Goal: Task Accomplishment & Management: Manage account settings

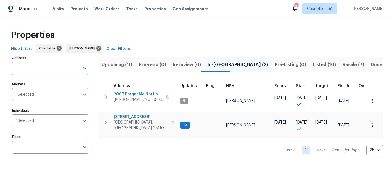
click at [121, 65] on span "Upcoming (11)" at bounding box center [117, 65] width 31 height 8
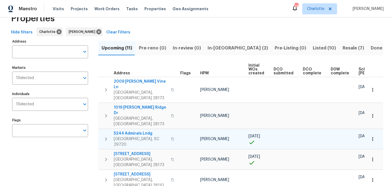
scroll to position [16, 0]
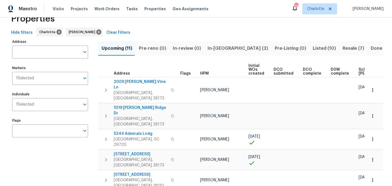
click at [218, 44] on span "In-reno (2)" at bounding box center [238, 48] width 60 height 8
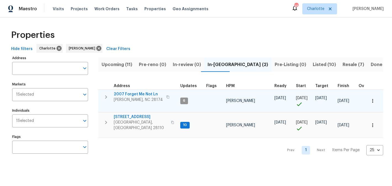
click at [127, 94] on span "2007 Forget Me Not Ln" at bounding box center [138, 94] width 49 height 6
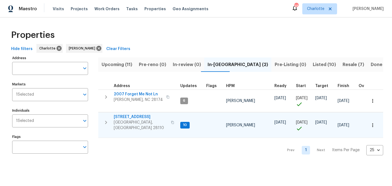
click at [128, 118] on span "2813 Faircroft Way" at bounding box center [141, 117] width 54 height 6
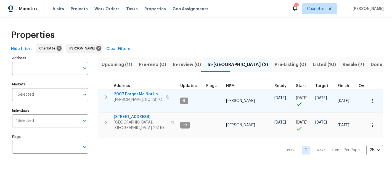
click at [127, 92] on span "2007 Forget Me Not Ln" at bounding box center [138, 94] width 49 height 6
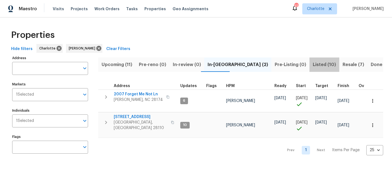
click at [313, 65] on span "Listed (10)" at bounding box center [324, 65] width 23 height 8
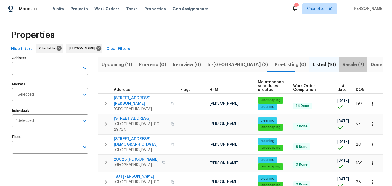
click at [343, 65] on span "Resale (7)" at bounding box center [354, 65] width 22 height 8
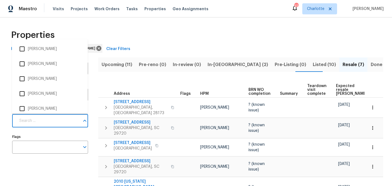
click at [69, 116] on input "Individuals" at bounding box center [48, 120] width 64 height 13
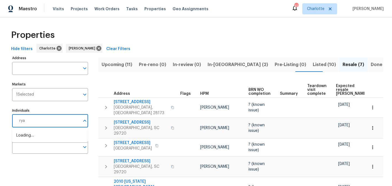
type input "ryan"
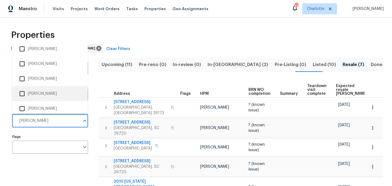
click at [47, 90] on li "[PERSON_NAME]" at bounding box center [49, 94] width 67 height 12
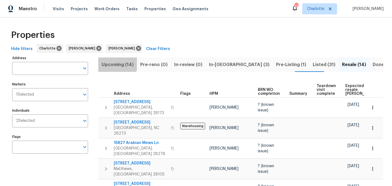
click at [117, 63] on span "Upcoming (14)" at bounding box center [118, 65] width 32 height 8
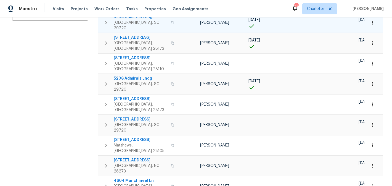
scroll to position [154, 0]
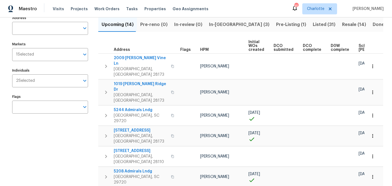
scroll to position [0, 0]
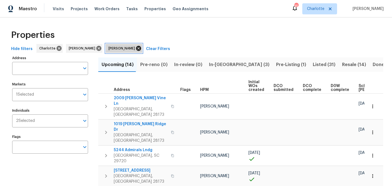
click at [136, 48] on icon at bounding box center [138, 48] width 5 height 5
click at [212, 62] on span "In-[GEOGRAPHIC_DATA] (2)" at bounding box center [238, 65] width 60 height 8
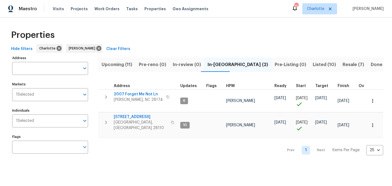
click at [313, 62] on span "Listed (10)" at bounding box center [324, 65] width 23 height 8
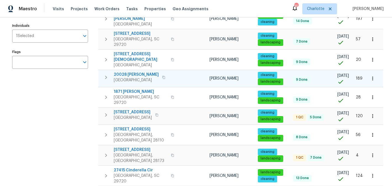
scroll to position [94, 0]
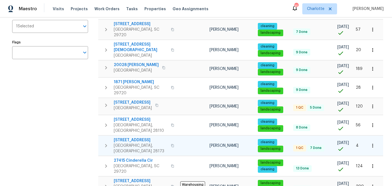
click at [131, 137] on span "[STREET_ADDRESS]" at bounding box center [141, 140] width 54 height 6
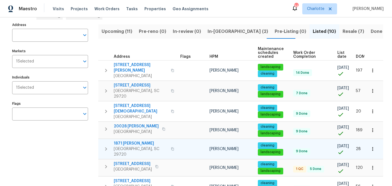
scroll to position [0, 0]
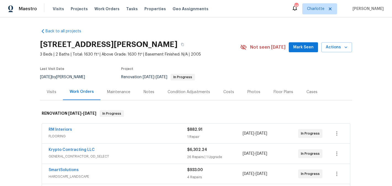
click at [305, 43] on button "Mark Seen" at bounding box center [303, 47] width 29 height 10
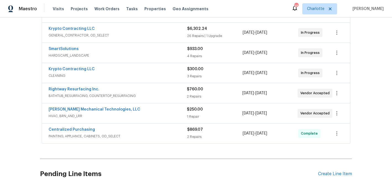
scroll to position [121, 0]
click at [98, 109] on link "[PERSON_NAME] Mechanical Technologies, LLC" at bounding box center [95, 109] width 92 height 4
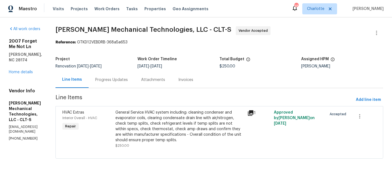
click at [128, 78] on div "Progress Updates" at bounding box center [111, 80] width 33 height 6
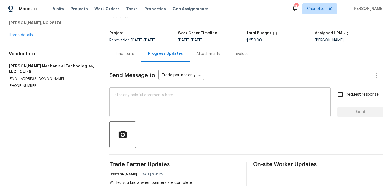
scroll to position [26, 0]
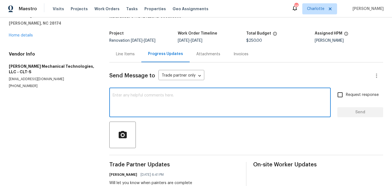
click at [145, 100] on textarea at bounding box center [220, 102] width 215 height 19
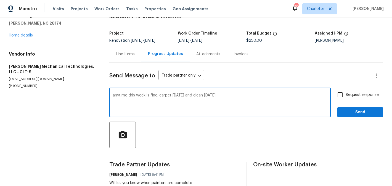
type textarea "anytime this week is fine. carpet today and clean tomorrow"
click at [349, 94] on span "Request response" at bounding box center [362, 95] width 33 height 6
click at [346, 94] on input "Request response" at bounding box center [340, 95] width 12 height 12
checkbox input "true"
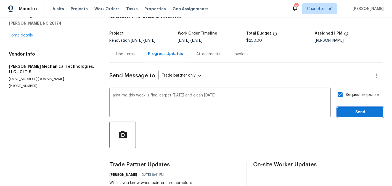
click at [358, 108] on button "Send" at bounding box center [360, 112] width 46 height 10
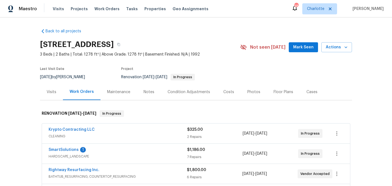
click at [302, 46] on span "Mark Seen" at bounding box center [303, 47] width 20 height 7
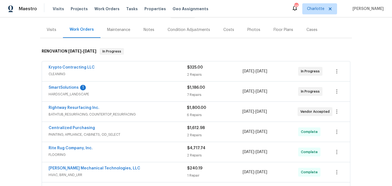
scroll to position [65, 0]
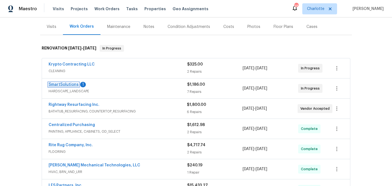
click at [54, 86] on link "SmartSolutions" at bounding box center [64, 85] width 30 height 4
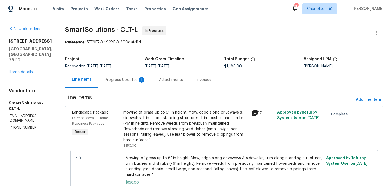
click at [115, 79] on div "Progress Updates 1" at bounding box center [125, 80] width 41 height 6
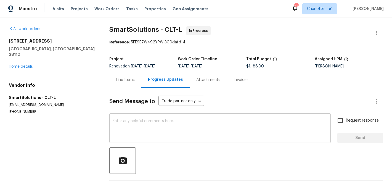
click at [144, 132] on textarea at bounding box center [220, 128] width 215 height 19
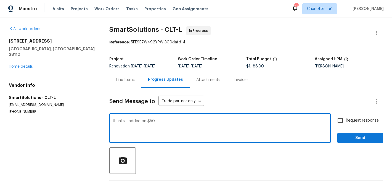
type textarea "thanks. i added on $50"
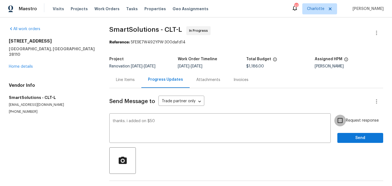
click at [342, 124] on input "Request response" at bounding box center [340, 121] width 12 height 12
checkbox input "true"
click at [354, 135] on span "Send" at bounding box center [360, 137] width 37 height 7
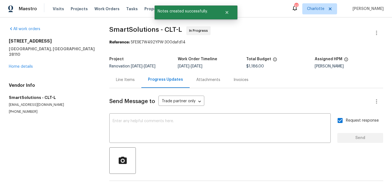
click at [124, 80] on div "Line Items" at bounding box center [125, 80] width 19 height 6
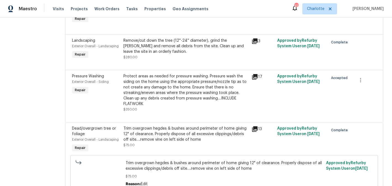
scroll to position [276, 0]
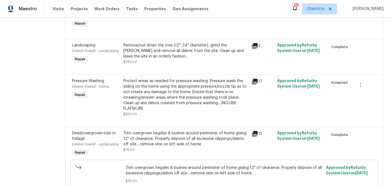
click at [212, 94] on div "Protect areas as needed for pressure washing. Pressure wash the siding on the h…" at bounding box center [185, 94] width 125 height 33
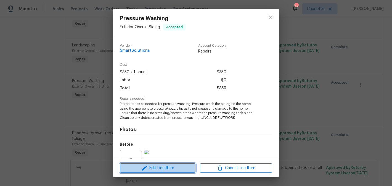
click at [167, 169] on span "Edit Line Item" at bounding box center [157, 167] width 72 height 7
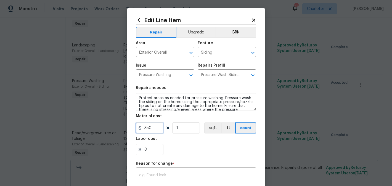
click at [157, 129] on input "350" at bounding box center [150, 127] width 28 height 11
type input "400"
click at [183, 127] on input "1" at bounding box center [186, 127] width 28 height 11
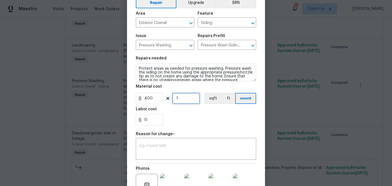
scroll to position [92, 0]
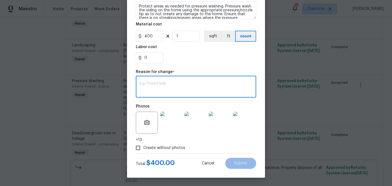
click at [199, 91] on textarea at bounding box center [196, 87] width 114 height 12
type textarea "edit"
click at [245, 158] on button "Submit" at bounding box center [240, 163] width 31 height 11
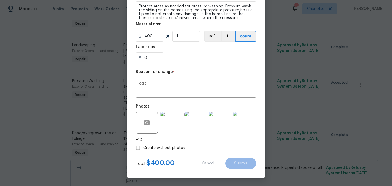
type input "350"
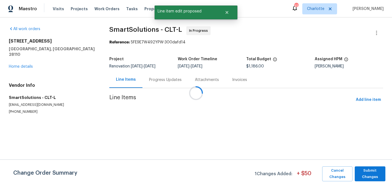
scroll to position [0, 0]
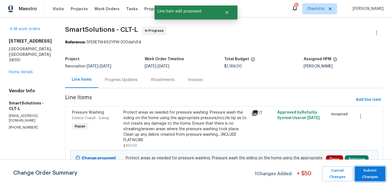
click at [369, 176] on span "Submit Changes" at bounding box center [369, 173] width 25 height 13
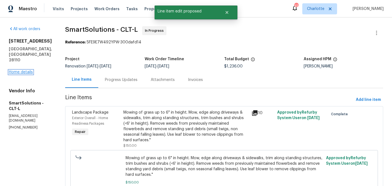
click at [20, 70] on link "Home details" at bounding box center [21, 72] width 24 height 4
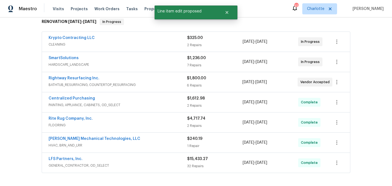
scroll to position [100, 0]
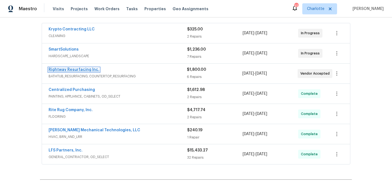
click at [70, 70] on link "Rightway Resurfacing Inc." at bounding box center [74, 70] width 51 height 4
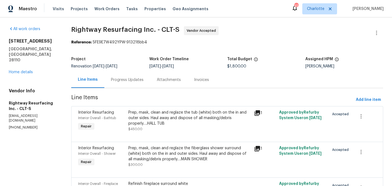
click at [128, 80] on div "Progress Updates" at bounding box center [127, 80] width 33 height 6
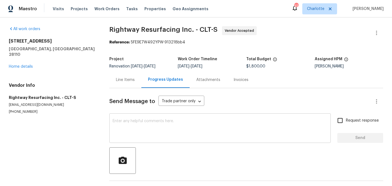
click at [162, 125] on textarea at bounding box center [220, 128] width 215 height 19
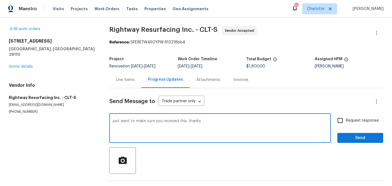
type textarea "just want to make sure you received this. thanks"
click at [363, 122] on span "Request response" at bounding box center [362, 121] width 33 height 6
click at [346, 122] on input "Request response" at bounding box center [340, 121] width 12 height 12
checkbox input "true"
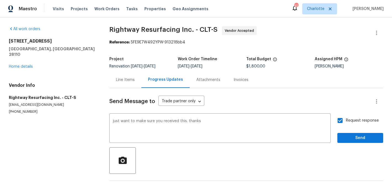
click at [364, 132] on div "Request response Send" at bounding box center [360, 129] width 46 height 28
click at [364, 137] on span "Send" at bounding box center [360, 137] width 37 height 7
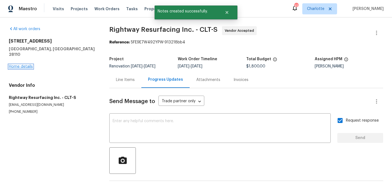
click at [18, 65] on link "Home details" at bounding box center [21, 67] width 24 height 4
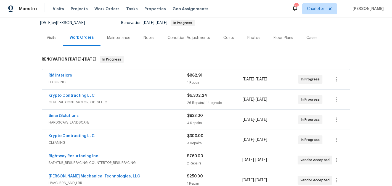
scroll to position [57, 0]
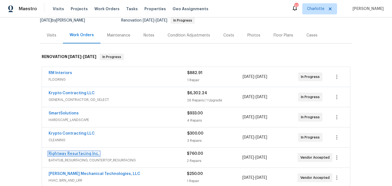
click at [77, 154] on link "Rightway Resurfacing Inc." at bounding box center [74, 154] width 51 height 4
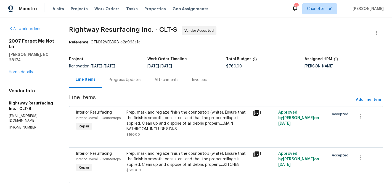
click at [134, 81] on div "Progress Updates" at bounding box center [125, 80] width 33 height 6
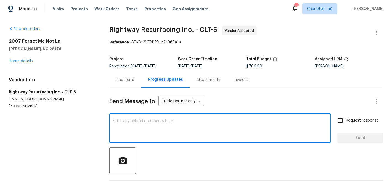
click at [151, 119] on textarea at bounding box center [220, 128] width 215 height 19
type textarea "just want to confirm you received this. thanks"
click at [343, 123] on input "Request response" at bounding box center [340, 121] width 12 height 12
checkbox input "true"
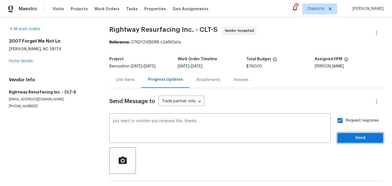
click at [350, 134] on span "Send" at bounding box center [360, 137] width 37 height 7
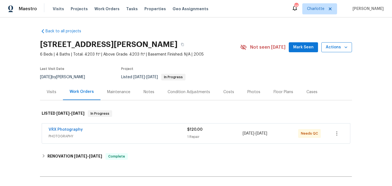
click at [333, 46] on span "Actions" at bounding box center [337, 47] width 22 height 7
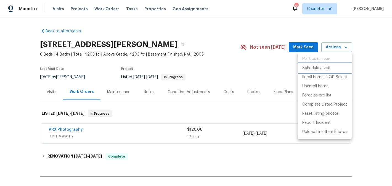
click at [311, 71] on li "Schedule a visit" at bounding box center [325, 67] width 54 height 9
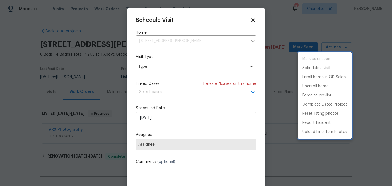
click at [172, 70] on div at bounding box center [196, 93] width 392 height 186
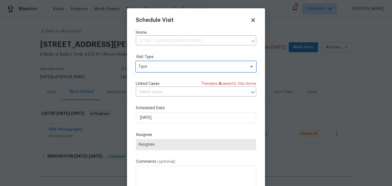
click at [176, 68] on span "Type" at bounding box center [191, 67] width 107 height 6
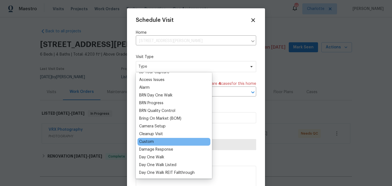
scroll to position [20, 0]
click at [147, 141] on div "Custom" at bounding box center [146, 142] width 15 height 6
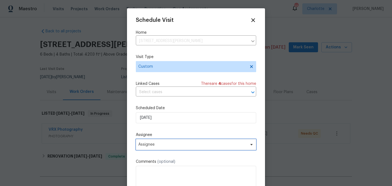
click at [169, 144] on span "Assignee" at bounding box center [192, 144] width 108 height 4
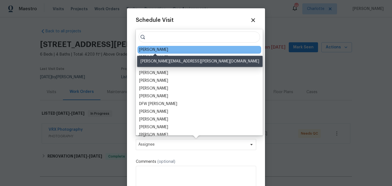
click at [156, 49] on div "[PERSON_NAME]" at bounding box center [153, 50] width 29 height 6
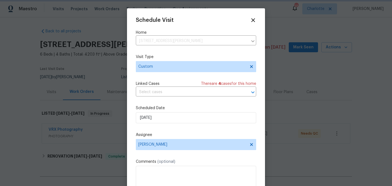
scroll to position [10, 0]
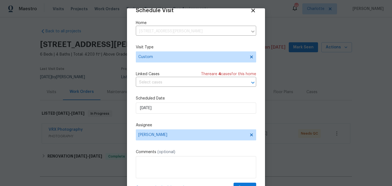
click at [180, 153] on label "Comments (optional)" at bounding box center [196, 152] width 120 height 6
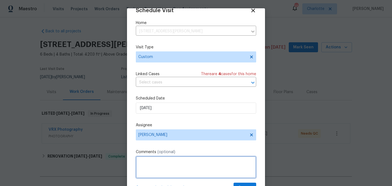
click at [181, 166] on textarea at bounding box center [196, 167] width 120 height 22
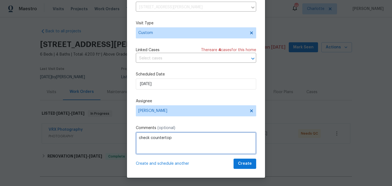
type textarea "check countertop"
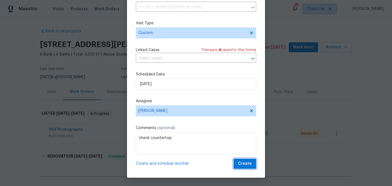
click at [248, 161] on span "Create" at bounding box center [245, 163] width 14 height 7
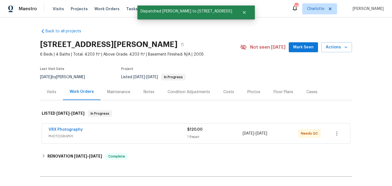
scroll to position [0, 0]
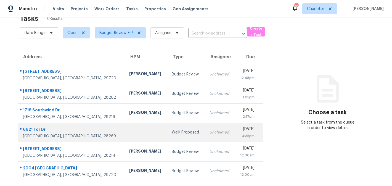
scroll to position [17, 0]
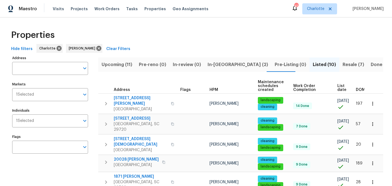
click at [110, 63] on span "Upcoming (11)" at bounding box center [117, 65] width 31 height 8
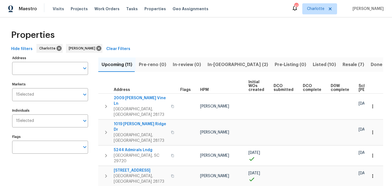
click at [218, 62] on span "In-[GEOGRAPHIC_DATA] (2)" at bounding box center [238, 65] width 60 height 8
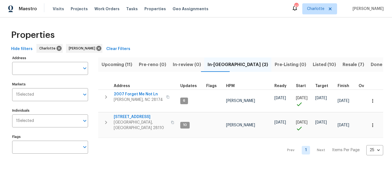
click at [313, 63] on span "Listed (10)" at bounding box center [324, 65] width 23 height 8
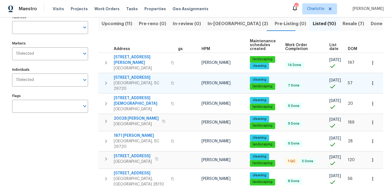
scroll to position [39, 0]
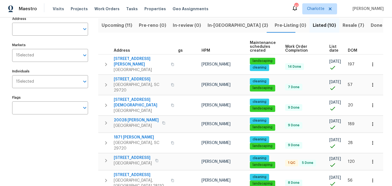
click at [343, 22] on span "Resale (7)" at bounding box center [354, 26] width 22 height 8
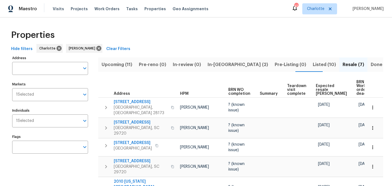
click at [117, 65] on span "Upcoming (11)" at bounding box center [117, 65] width 31 height 8
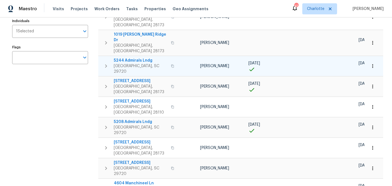
scroll to position [88, 0]
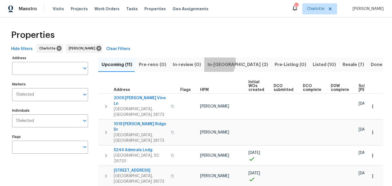
click at [209, 61] on span "In-[GEOGRAPHIC_DATA] (2)" at bounding box center [238, 65] width 60 height 8
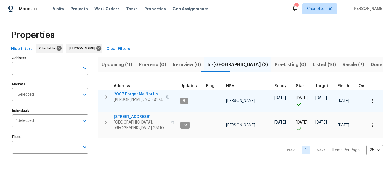
click at [136, 95] on span "2007 Forget Me Not Ln" at bounding box center [138, 94] width 49 height 6
